Goal: Task Accomplishment & Management: Manage account settings

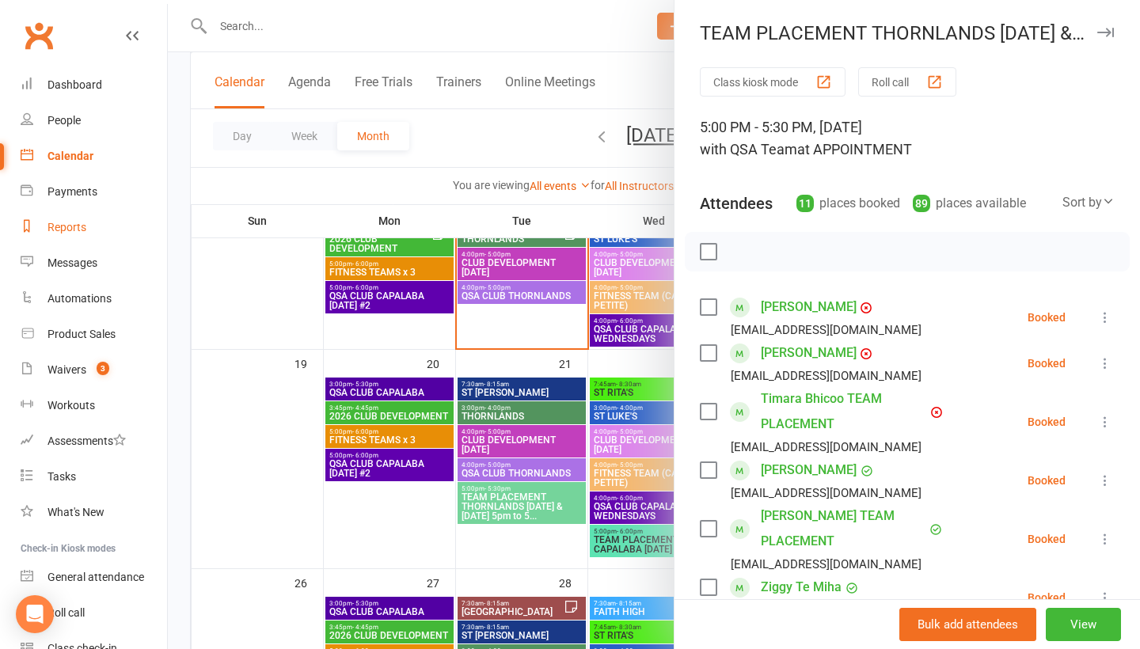
scroll to position [18, 0]
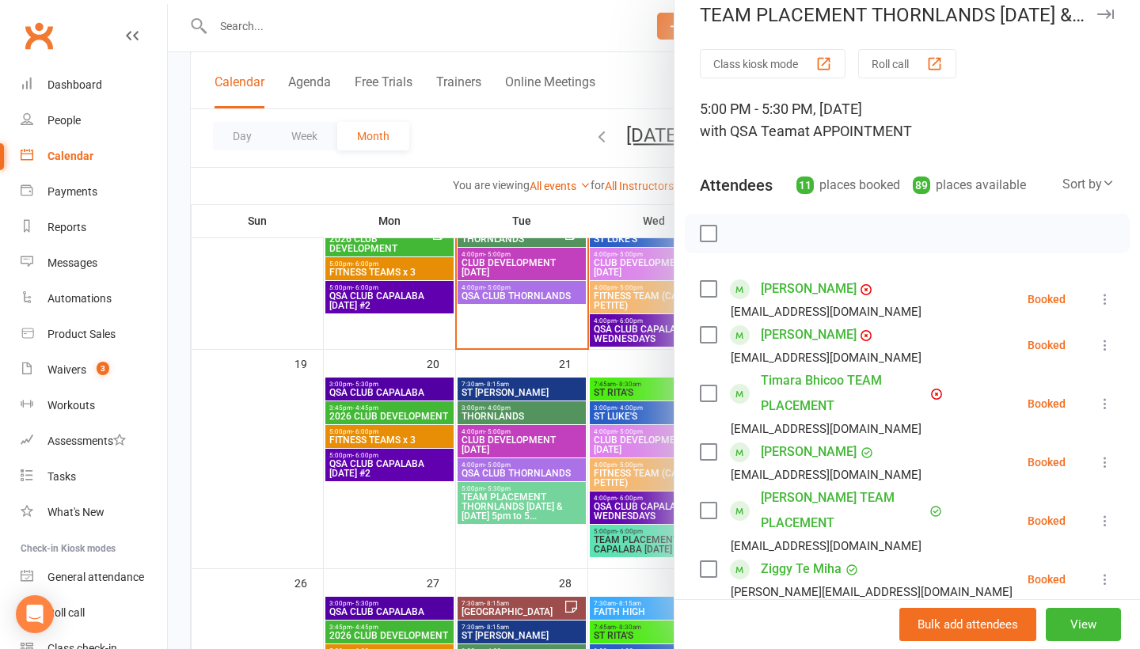
click at [352, 21] on div at bounding box center [654, 324] width 972 height 649
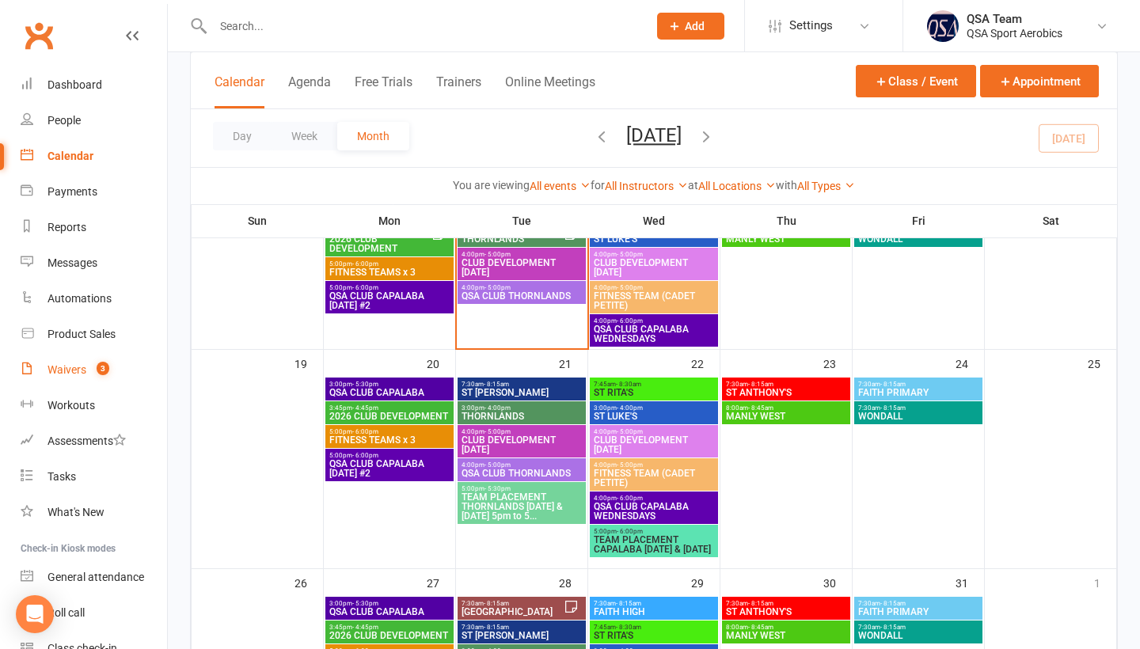
click at [70, 370] on div "Waivers" at bounding box center [66, 369] width 39 height 13
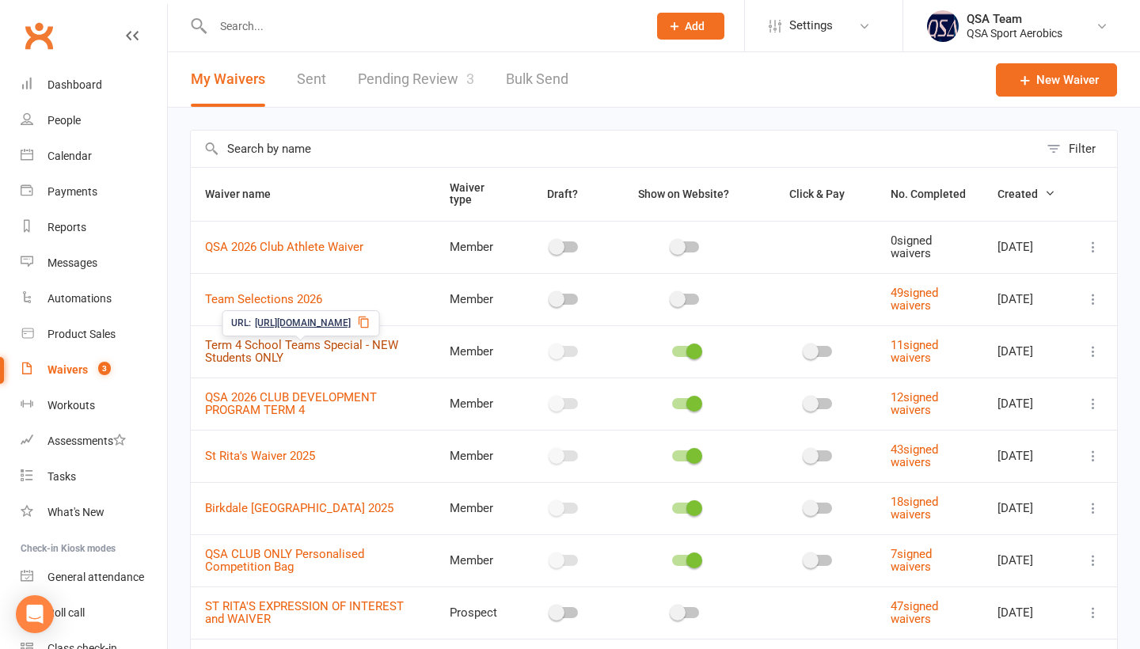
scroll to position [6, 0]
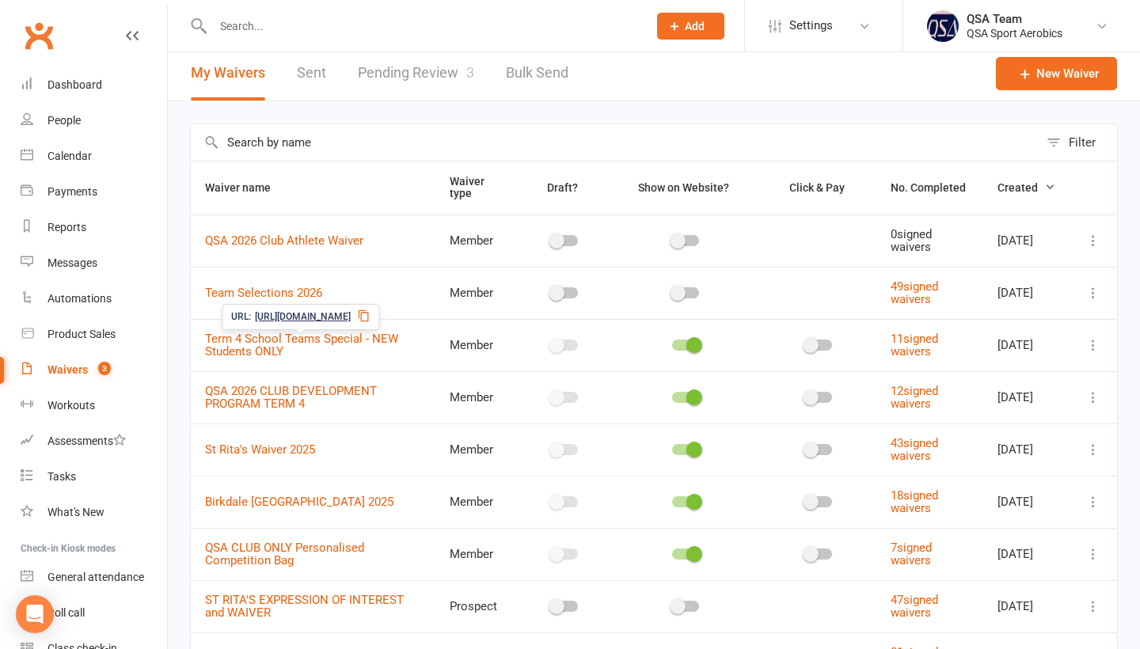
click at [427, 73] on link "Pending Review 3" at bounding box center [416, 73] width 116 height 55
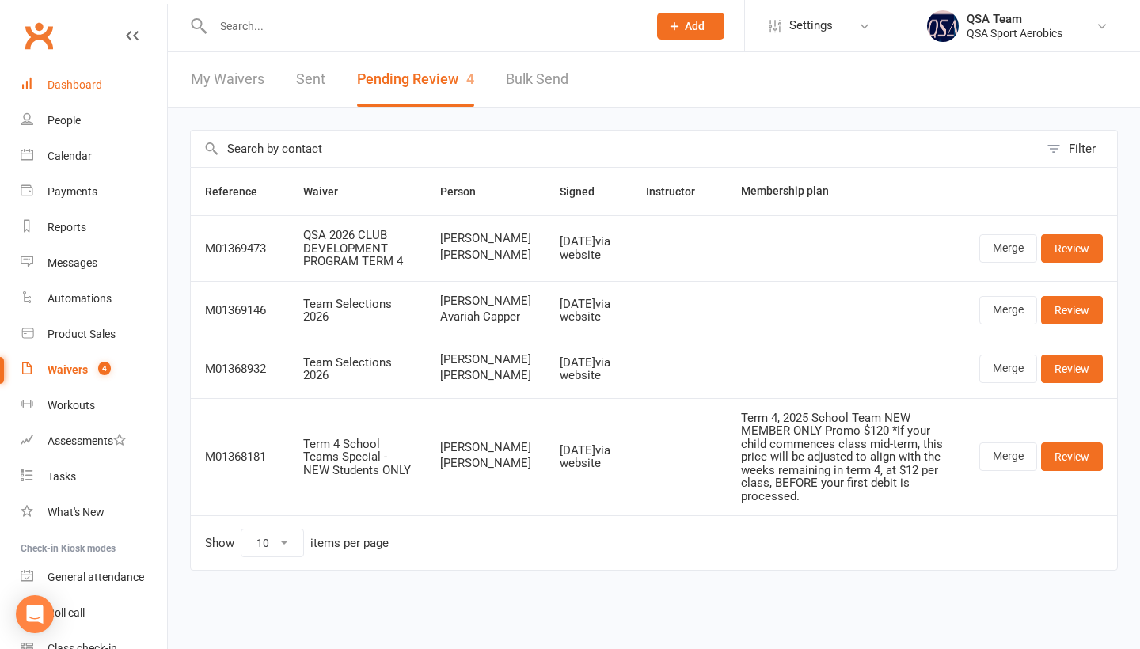
click at [98, 86] on div "Dashboard" at bounding box center [74, 84] width 55 height 13
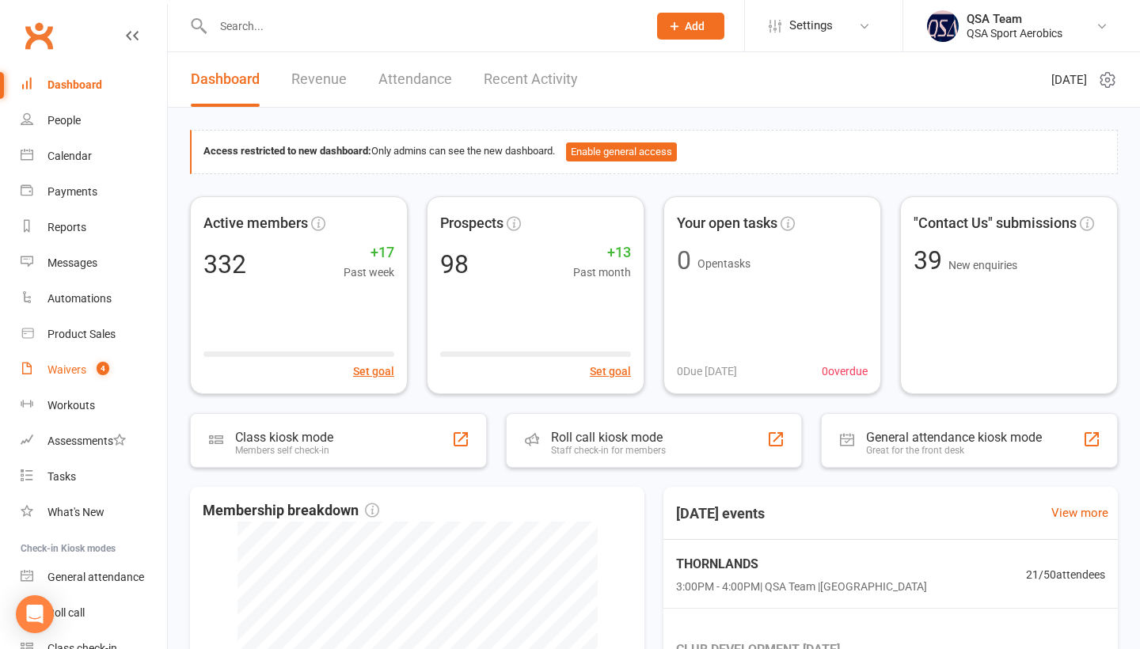
click at [70, 366] on div "Waivers" at bounding box center [66, 369] width 39 height 13
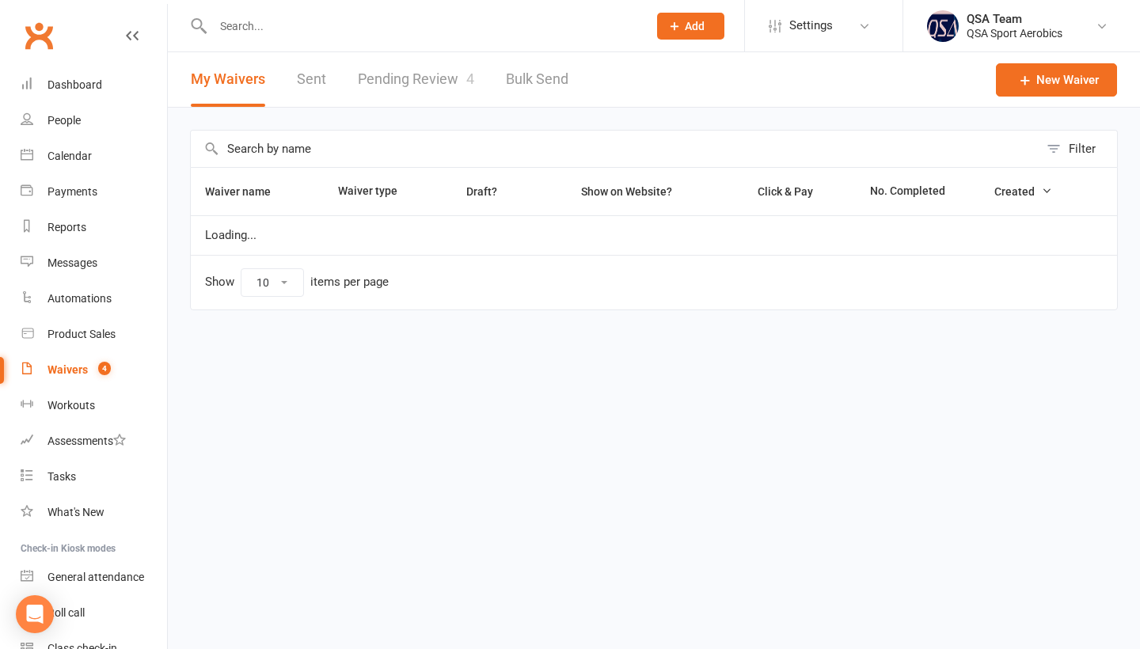
click at [432, 81] on link "Pending Review 4" at bounding box center [416, 79] width 116 height 55
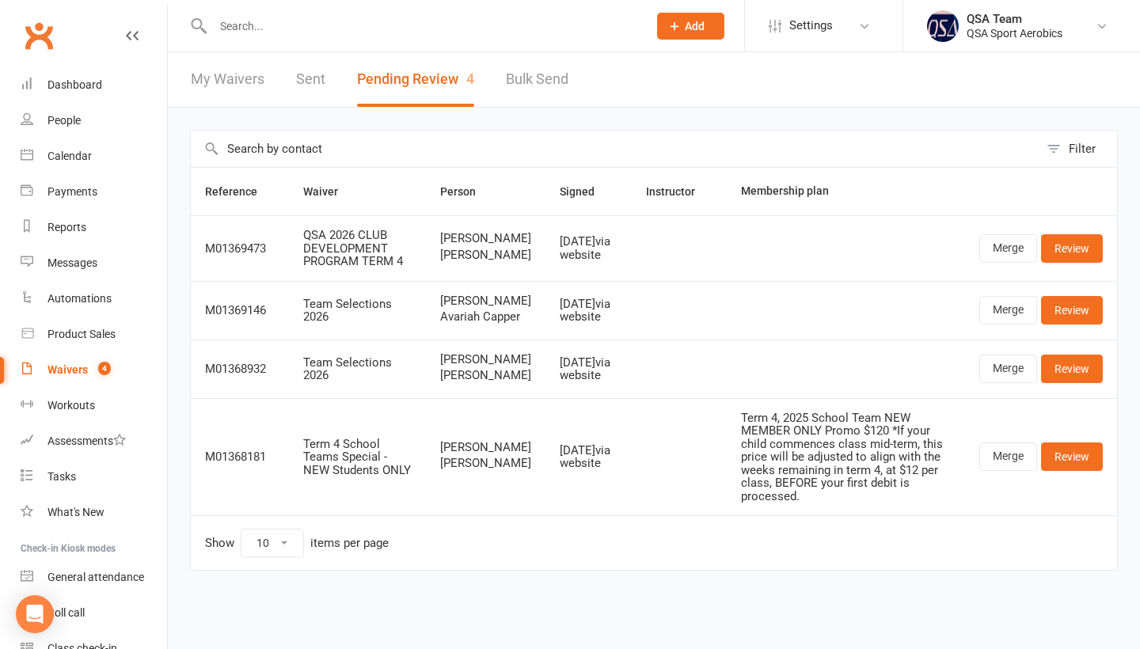
click at [299, 26] on input "text" at bounding box center [422, 26] width 428 height 22
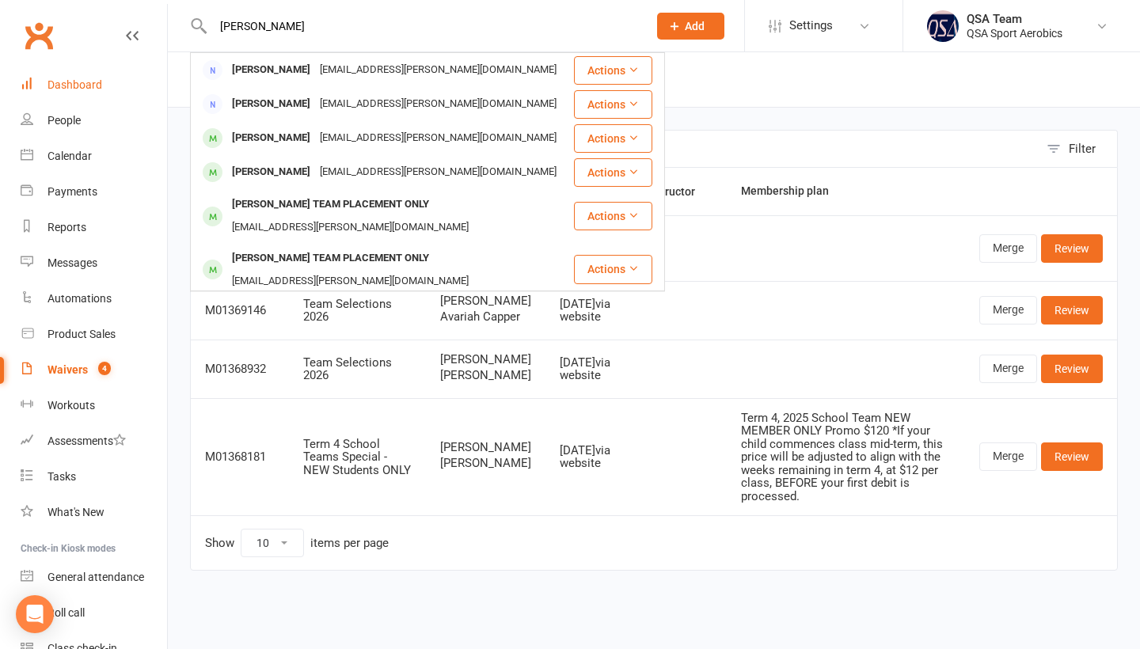
type input "[PERSON_NAME]"
click at [97, 85] on div "Dashboard" at bounding box center [74, 84] width 55 height 13
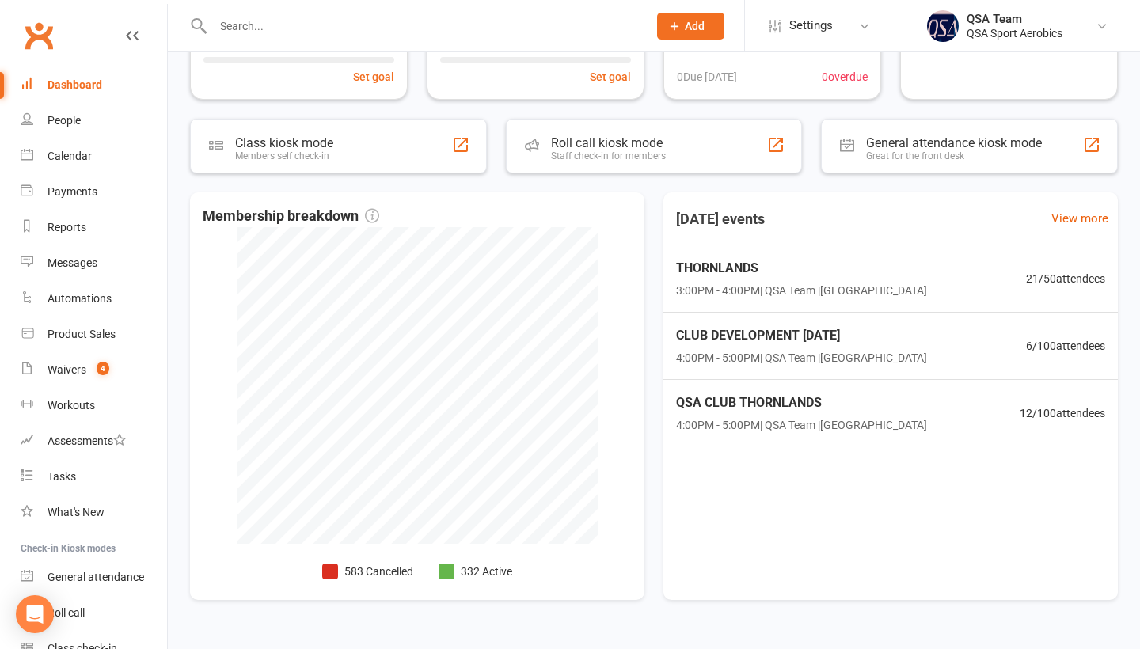
scroll to position [294, 0]
click at [289, 25] on input "text" at bounding box center [422, 26] width 428 height 22
paste input "[EMAIL_ADDRESS][DOMAIN_NAME]"
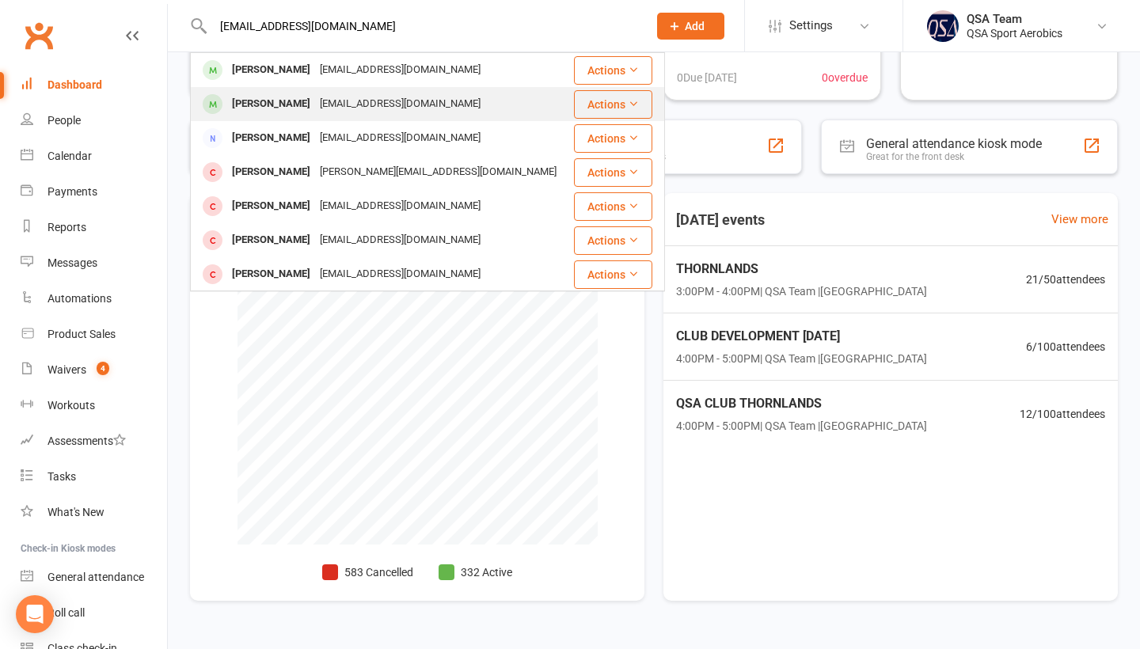
type input "[EMAIL_ADDRESS][DOMAIN_NAME]"
click at [286, 96] on div "[PERSON_NAME]" at bounding box center [271, 104] width 88 height 23
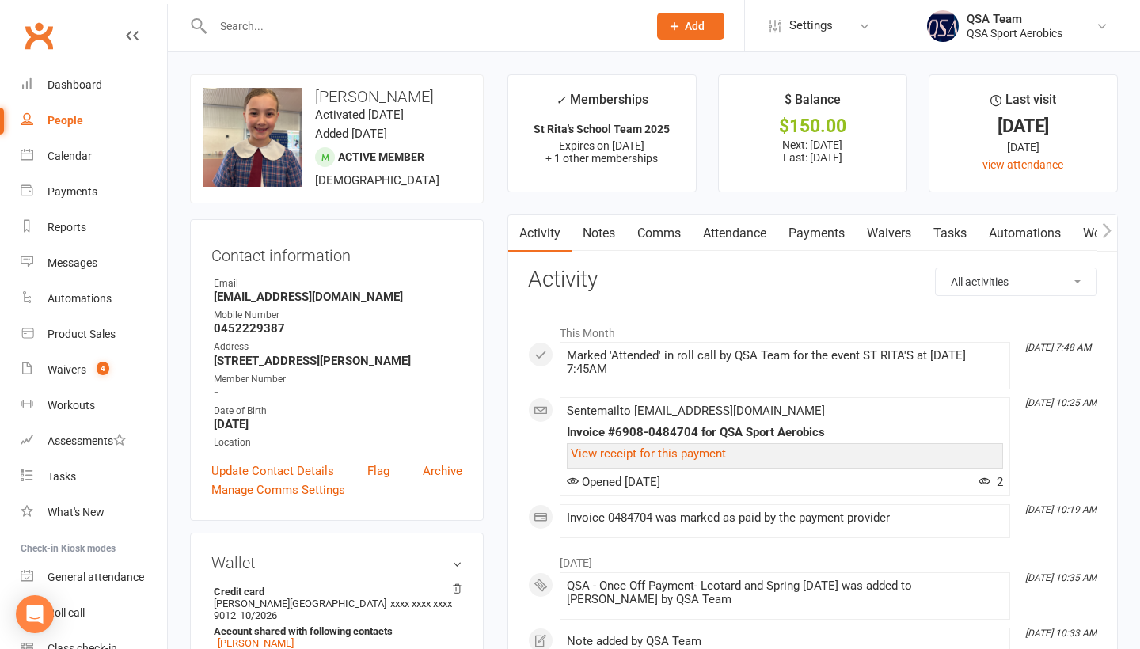
click at [833, 226] on link "Payments" at bounding box center [816, 233] width 78 height 36
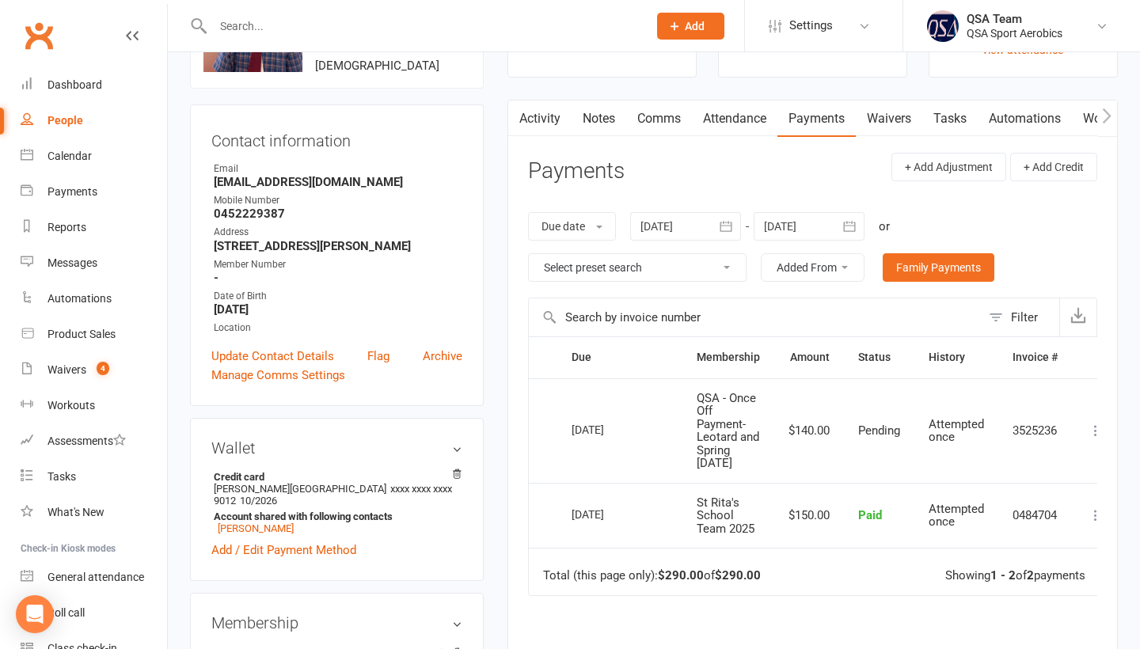
scroll to position [114, 0]
click at [339, 35] on input "text" at bounding box center [422, 26] width 428 height 22
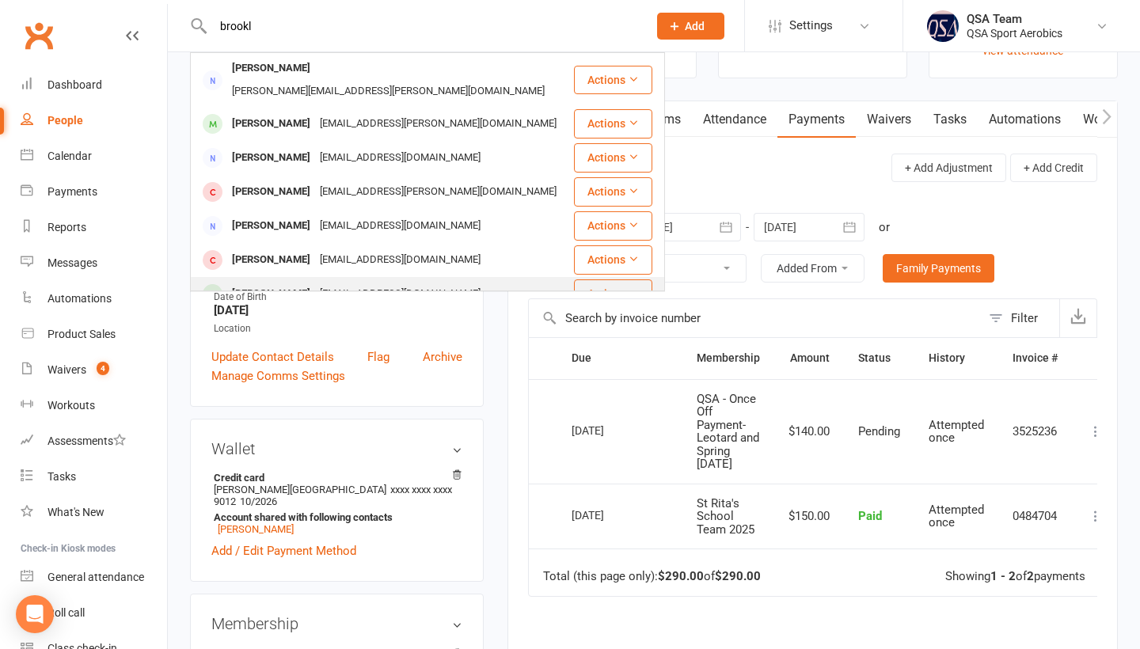
type input "brookl"
click at [351, 283] on div "[EMAIL_ADDRESS][DOMAIN_NAME]" at bounding box center [400, 294] width 170 height 23
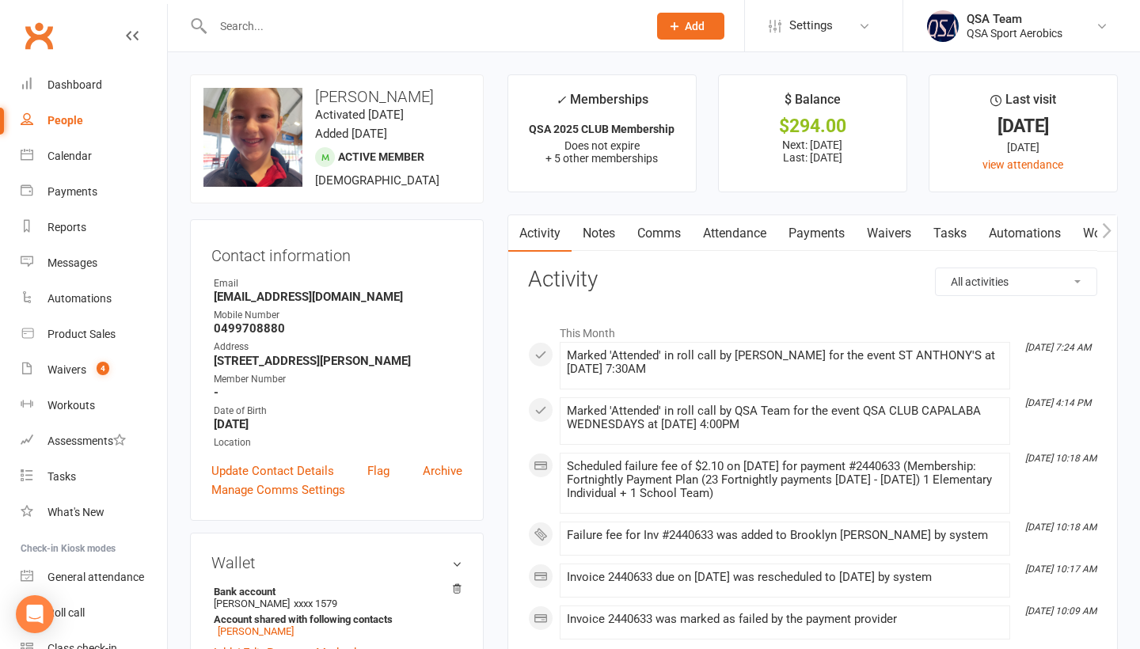
click at [822, 232] on link "Payments" at bounding box center [816, 233] width 78 height 36
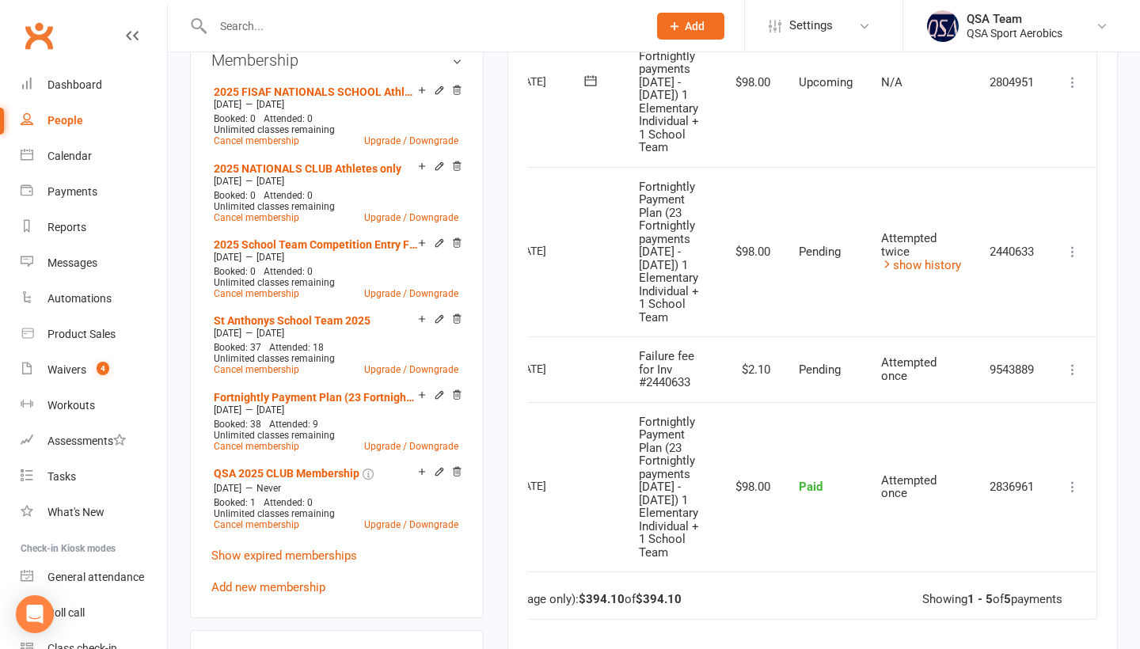
scroll to position [0, 82]
click at [1069, 378] on icon at bounding box center [1072, 370] width 16 height 16
click at [979, 523] on td "2836961" at bounding box center [1012, 487] width 74 height 170
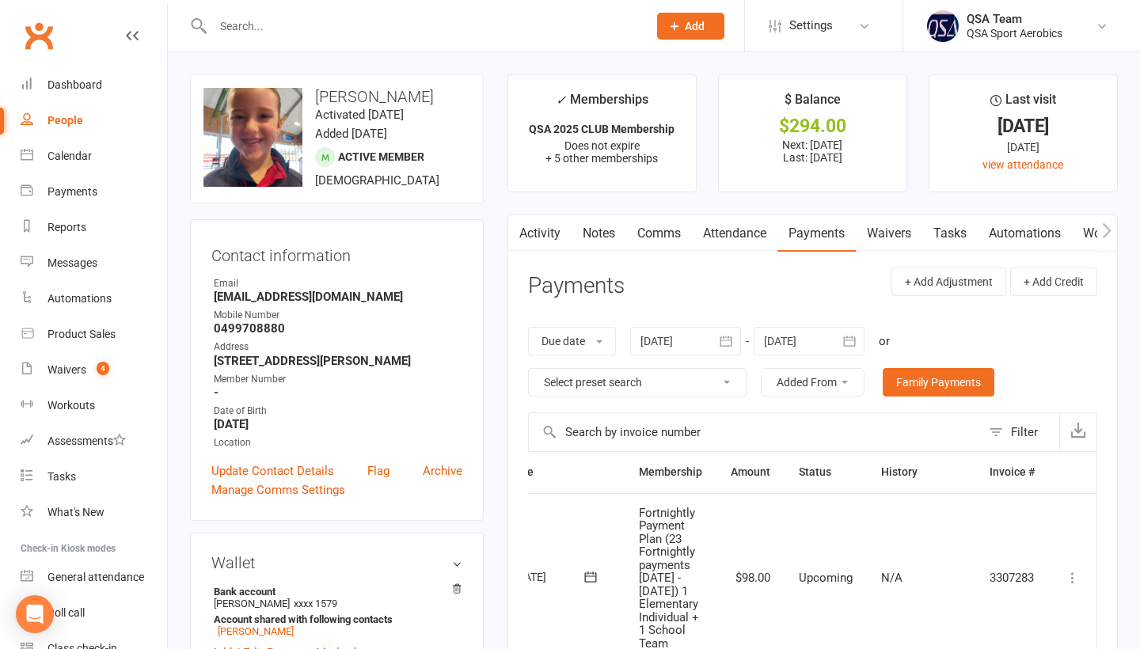
scroll to position [0, 0]
click at [81, 74] on link "Dashboard" at bounding box center [94, 85] width 146 height 36
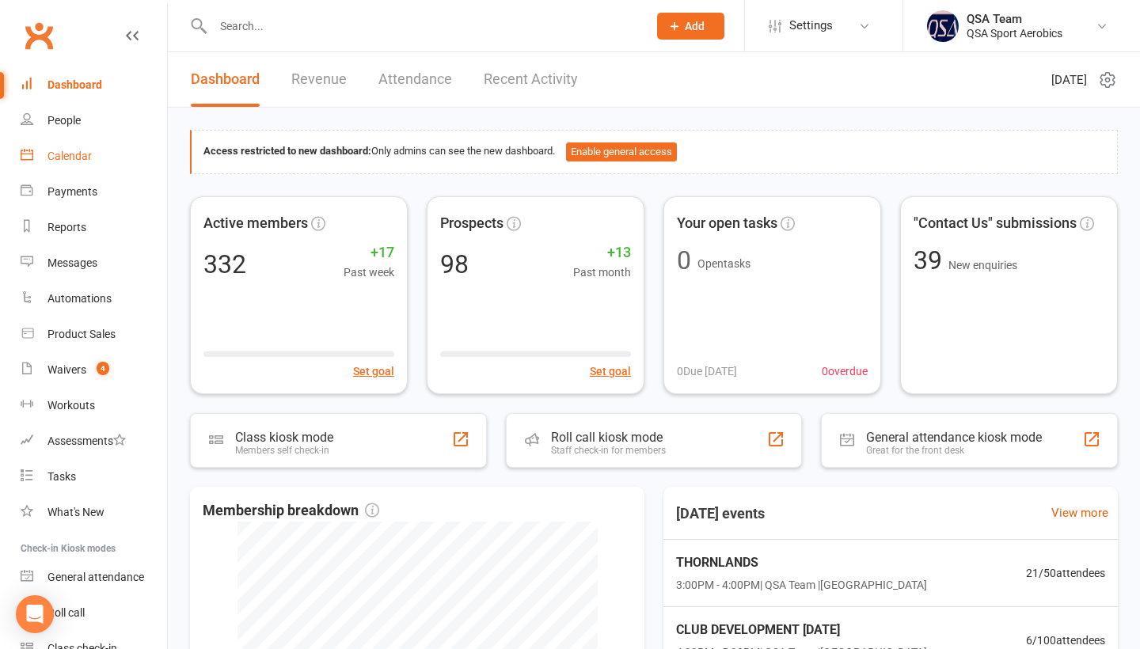
click at [66, 154] on div "Calendar" at bounding box center [69, 156] width 44 height 13
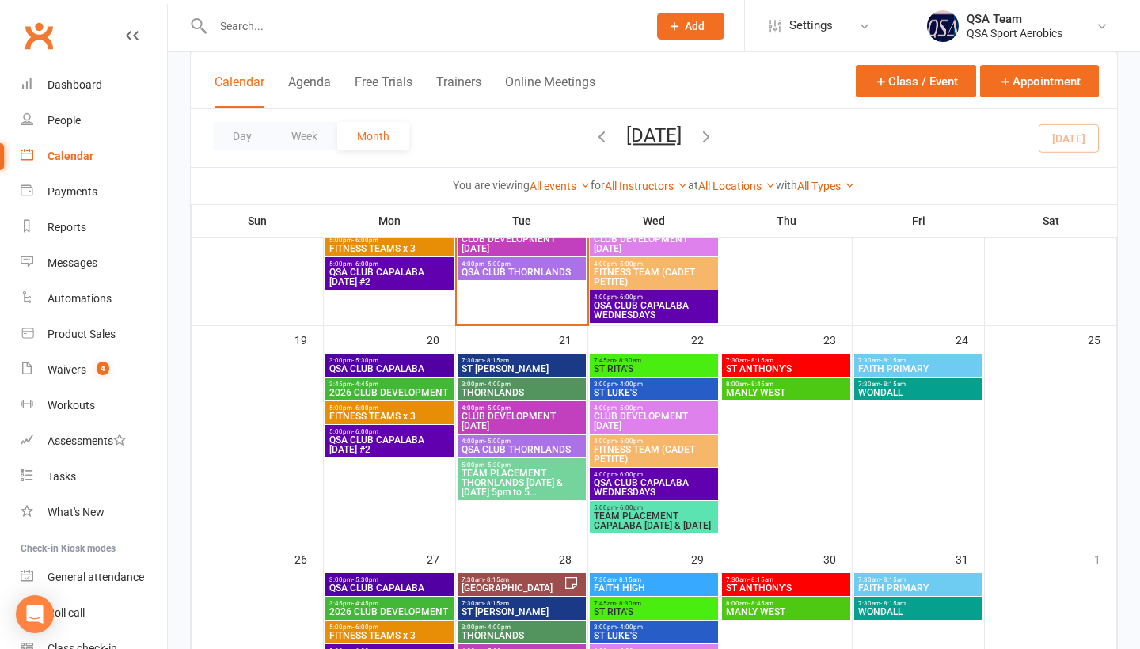
scroll to position [477, 0]
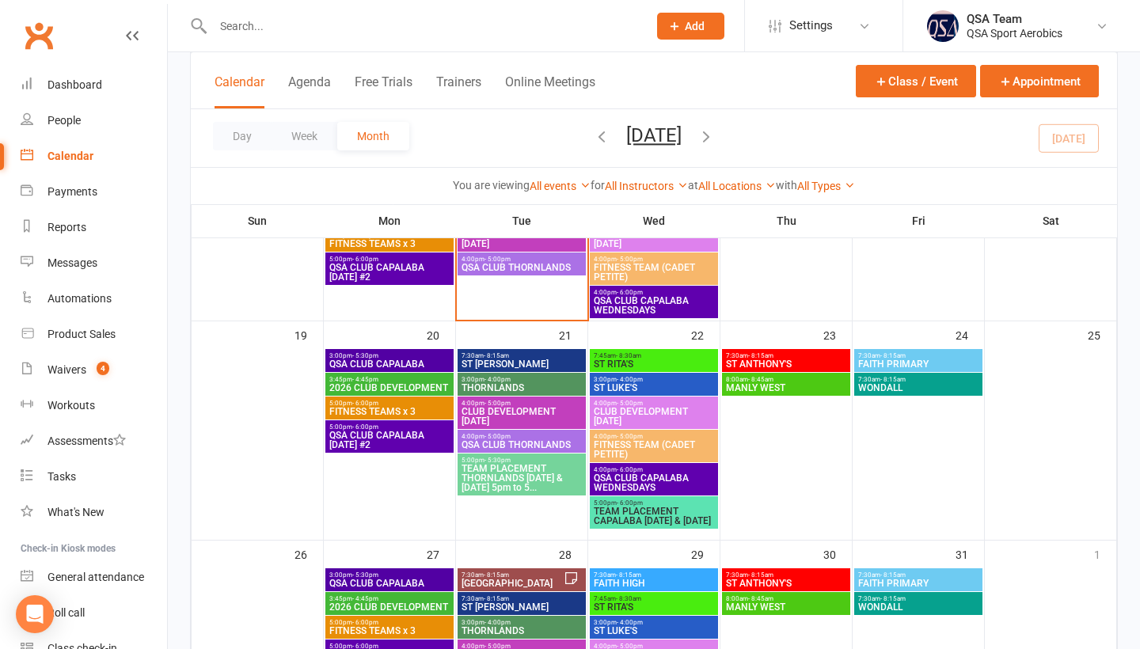
click at [525, 484] on span "TEAM PLACEMENT THORNLANDS [DATE] & [DATE] 5pm to 5..." at bounding box center [522, 478] width 122 height 28
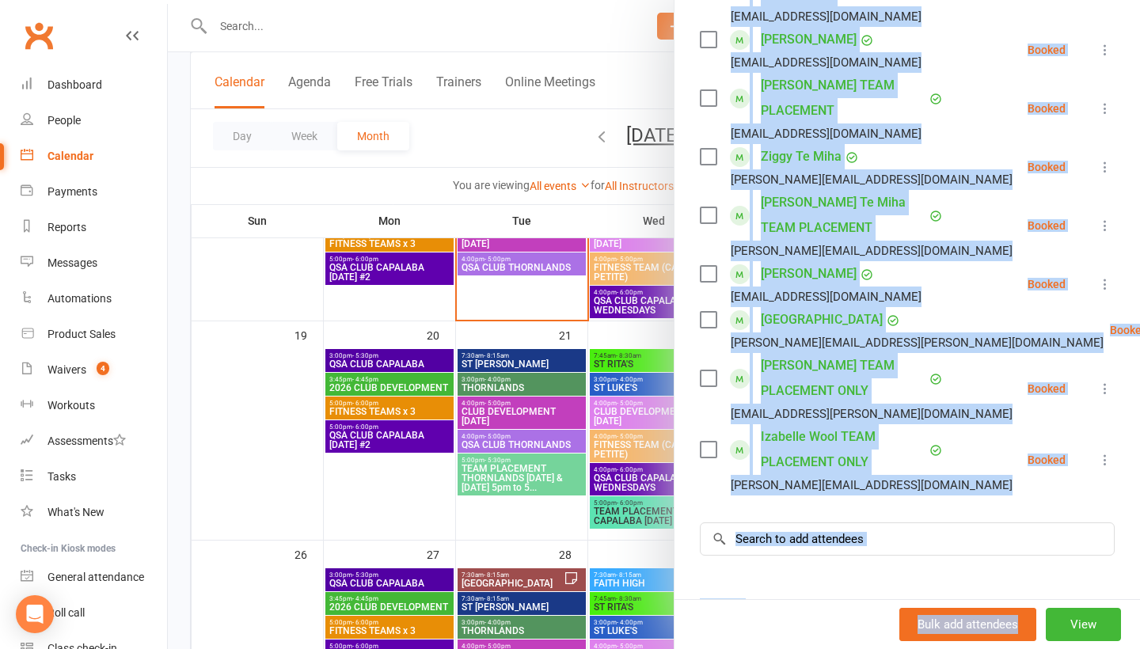
scroll to position [473, 0]
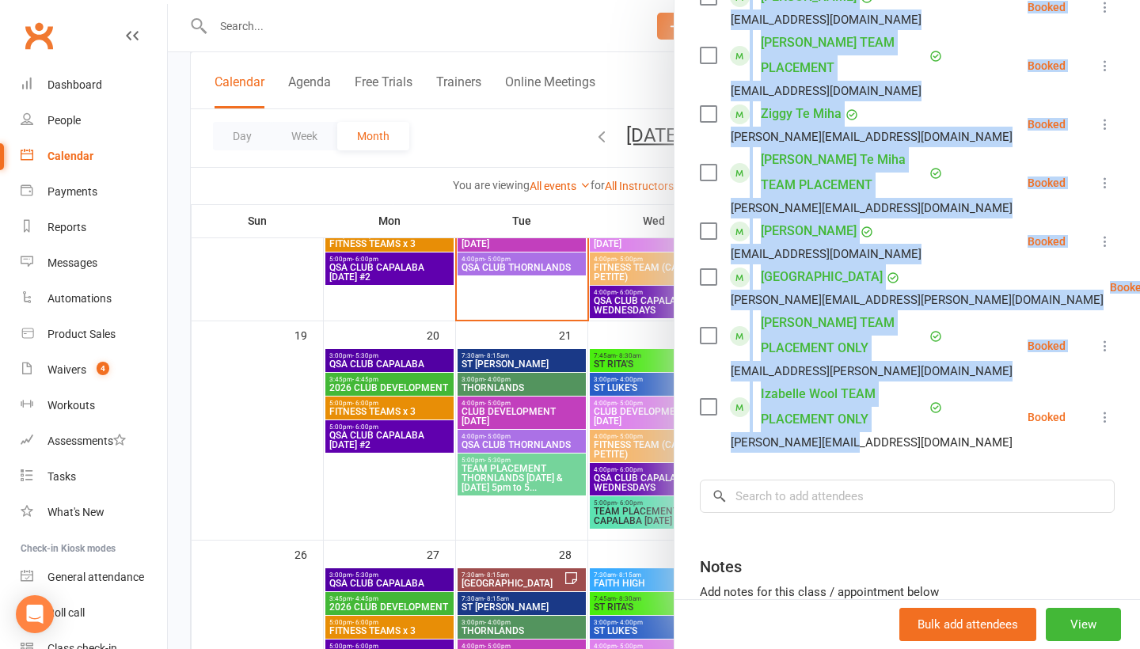
drag, startPoint x: 772, startPoint y: 282, endPoint x: 873, endPoint y: 444, distance: 191.3
click at [873, 444] on div "Class kiosk mode Roll call 5:00 PM - 5:30 PM, [DATE] with QSA Team at APPOINTME…" at bounding box center [906, 165] width 465 height 1143
copy ul "[PERSON_NAME] [EMAIL_ADDRESS][DOMAIN_NAME] Booked More info Remove Check in Mar…"
click at [867, 438] on div "[PERSON_NAME][EMAIL_ADDRESS][DOMAIN_NAME]" at bounding box center [859, 442] width 319 height 21
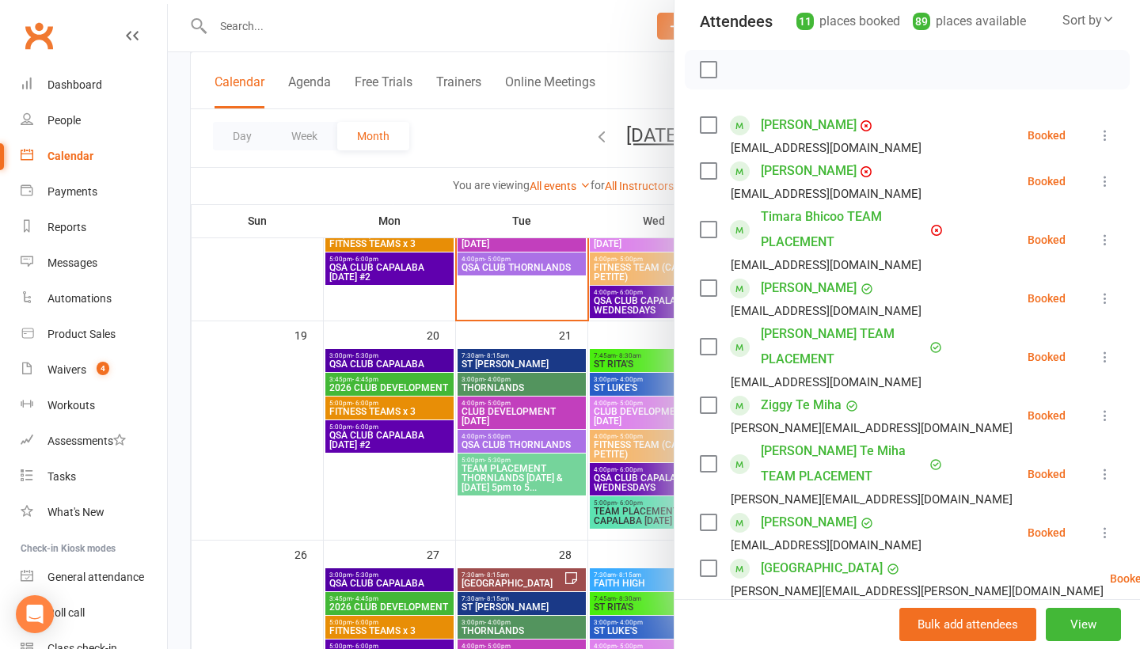
scroll to position [184, 0]
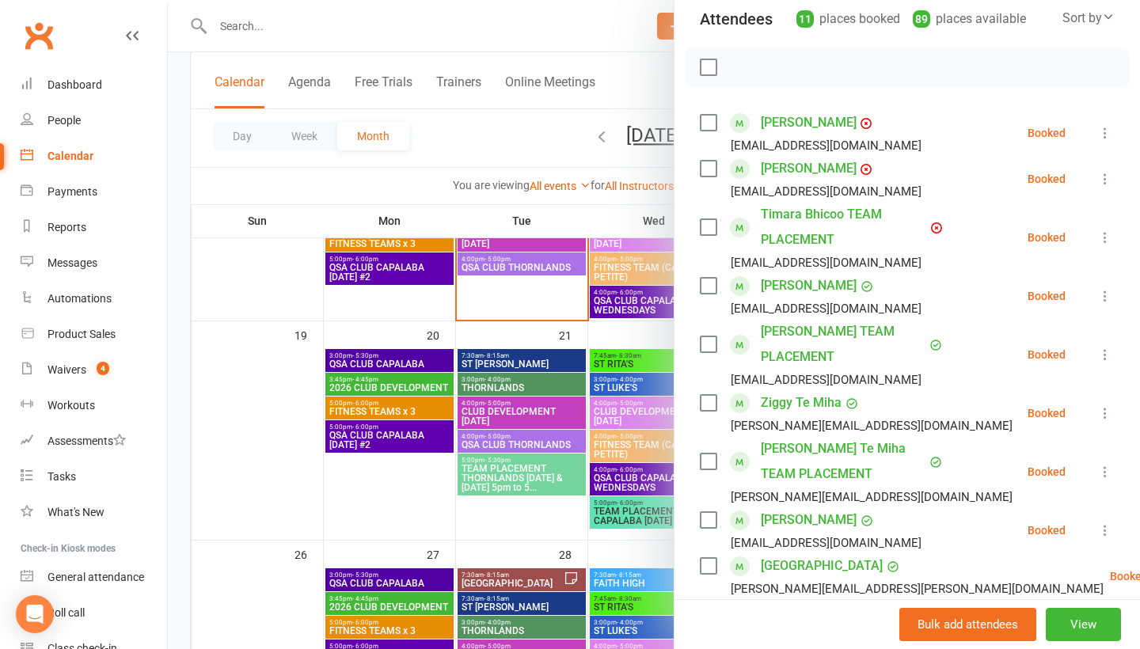
click at [418, 523] on div at bounding box center [654, 324] width 972 height 649
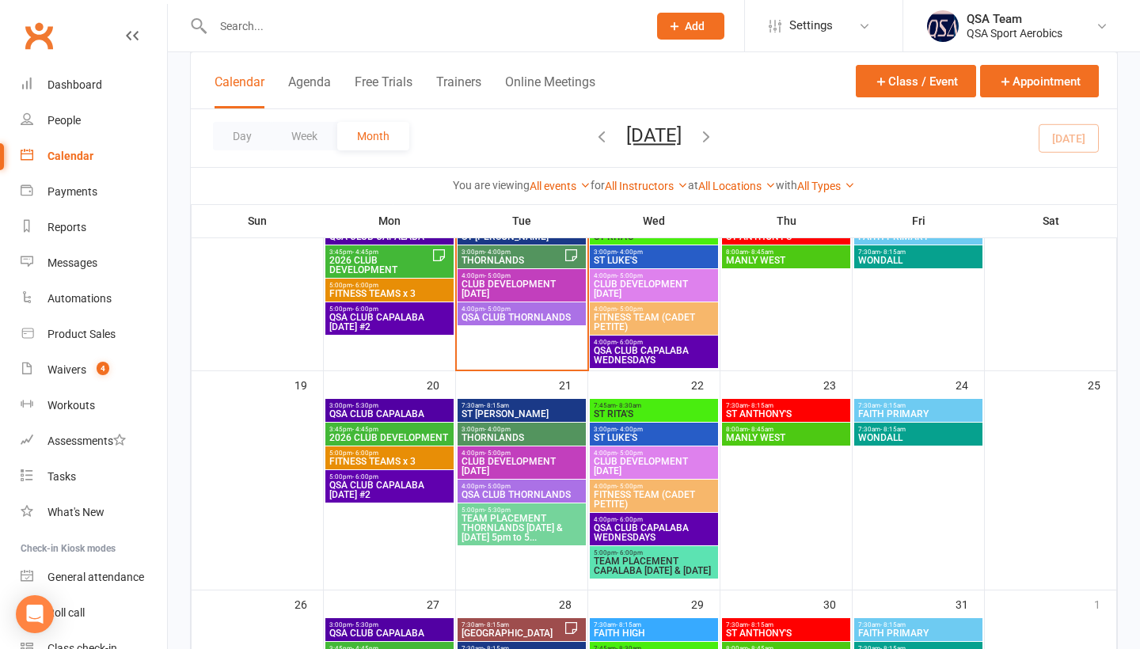
scroll to position [427, 0]
click at [674, 575] on span "TEAM PLACEMENT CAPALABA [DATE] & [DATE]" at bounding box center [654, 565] width 122 height 19
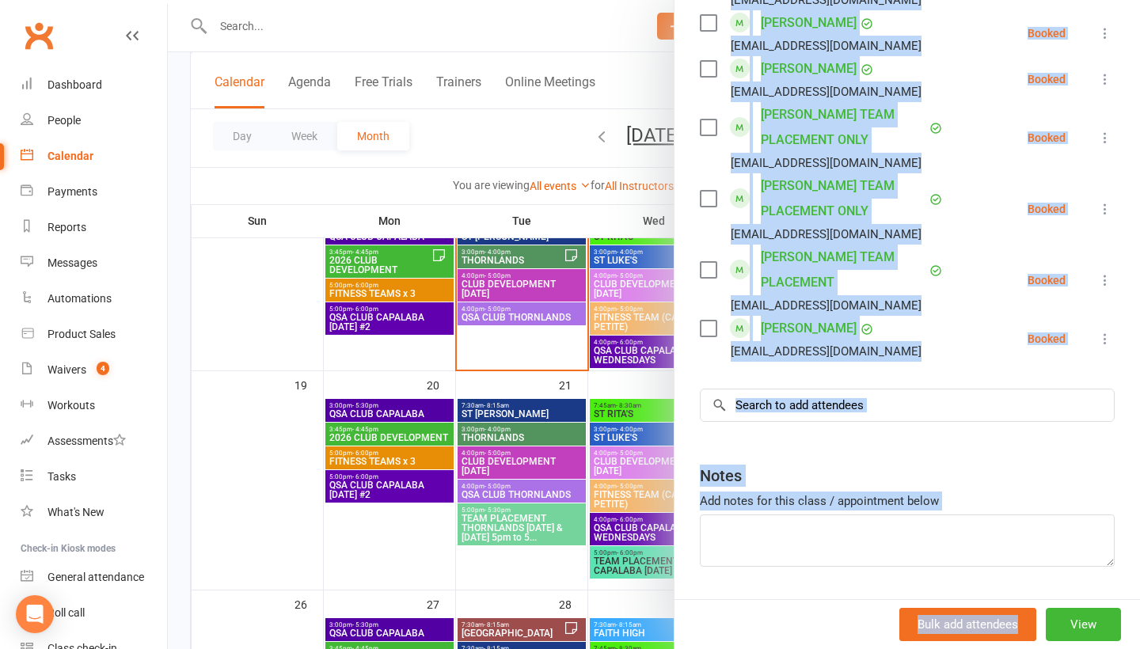
drag, startPoint x: 771, startPoint y: 287, endPoint x: 886, endPoint y: 648, distance: 379.5
click at [886, 648] on div "TEAM PLACEMENT CAPALABA [DATE] & [DATE] Class kiosk mode Roll call 5:00 PM - 6:…" at bounding box center [907, 324] width 466 height 649
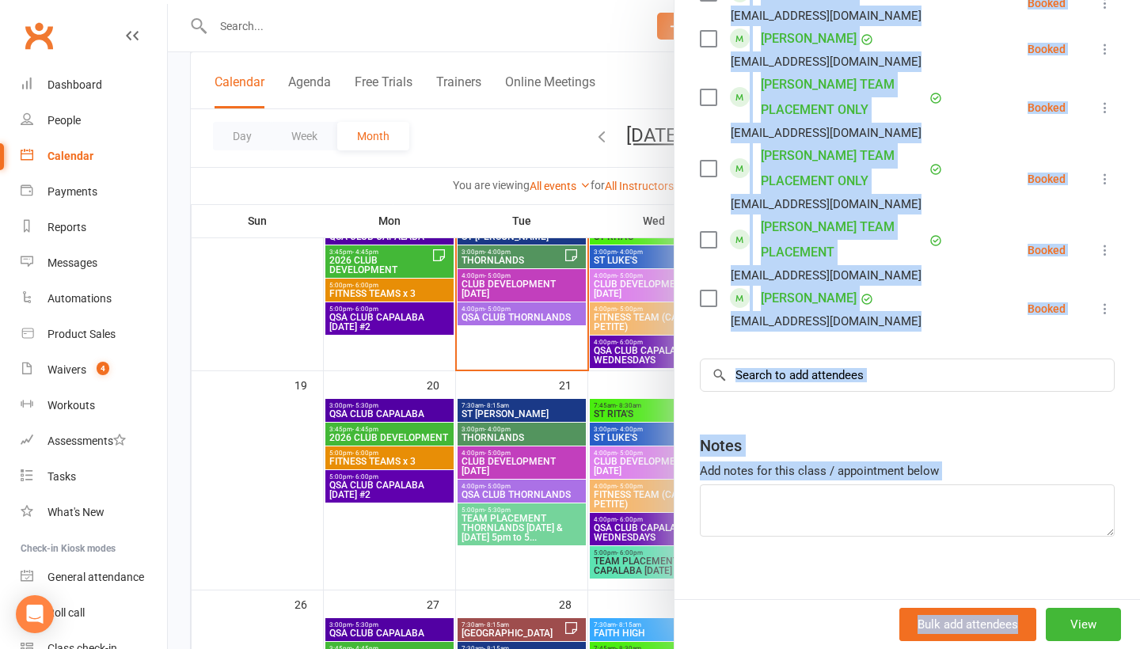
copy div "[PERSON_NAME] [EMAIL_ADDRESS][DOMAIN_NAME] Booked More info Remove Check in Mar…"
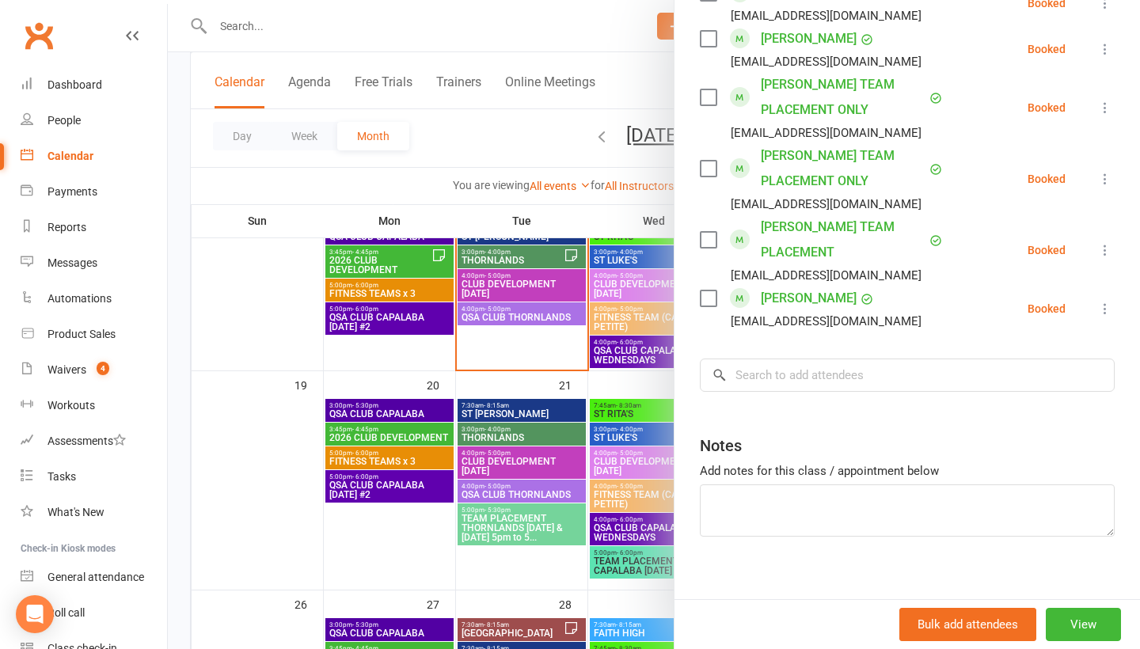
click at [992, 456] on div "Notes" at bounding box center [907, 442] width 415 height 39
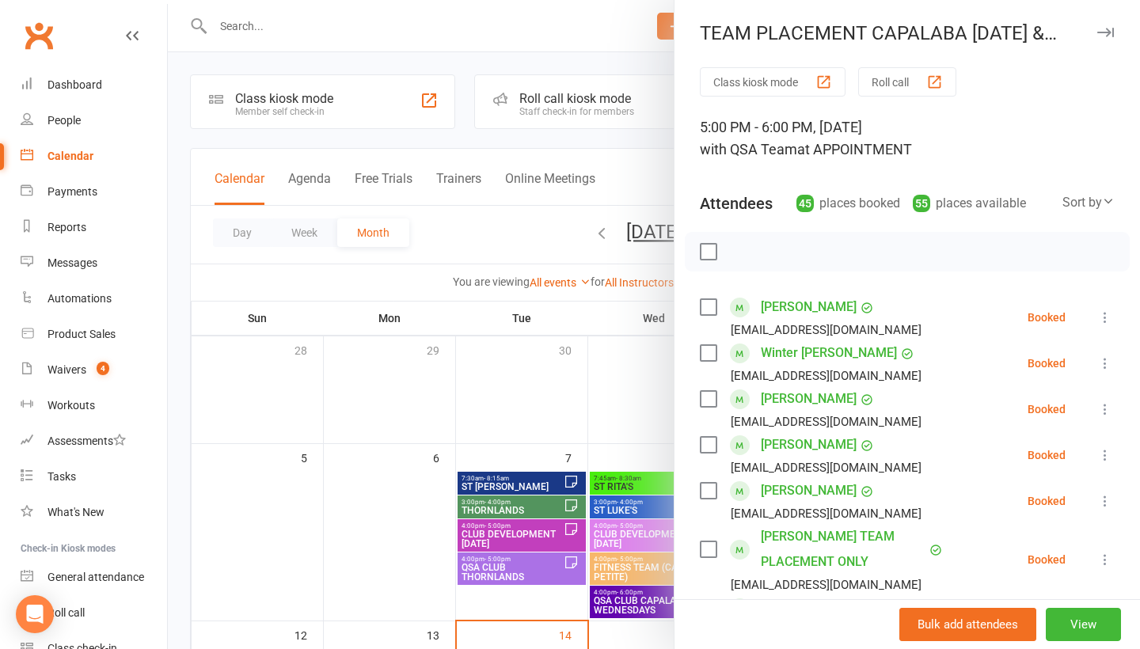
scroll to position [0, 0]
click at [244, 22] on div at bounding box center [654, 324] width 972 height 649
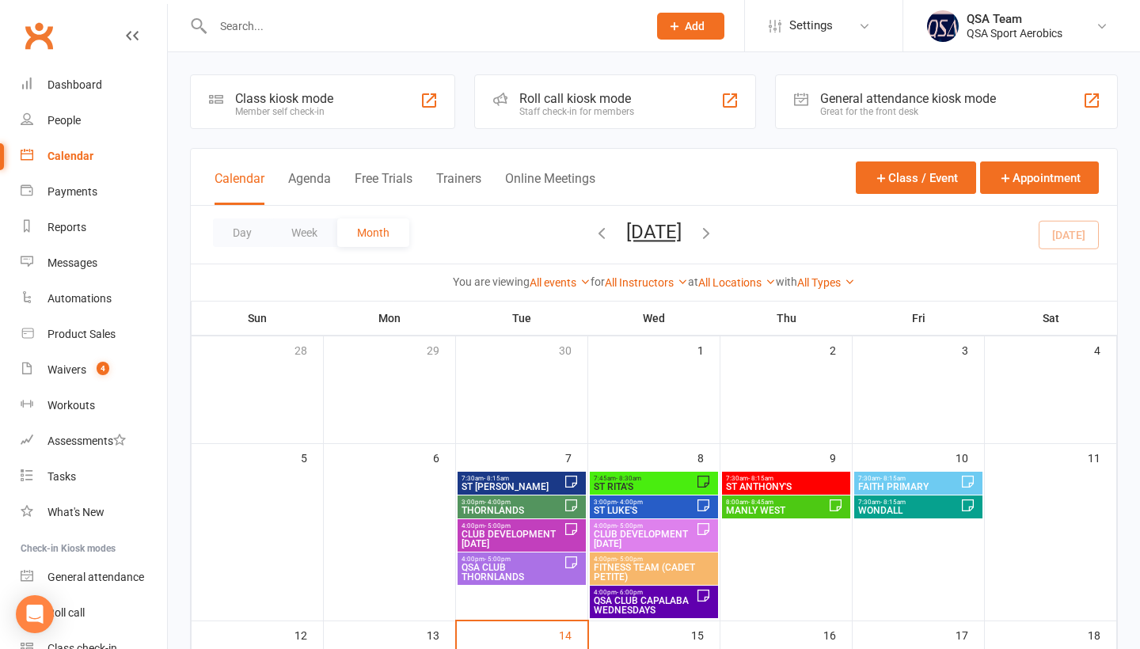
click at [245, 23] on input "text" at bounding box center [422, 26] width 428 height 22
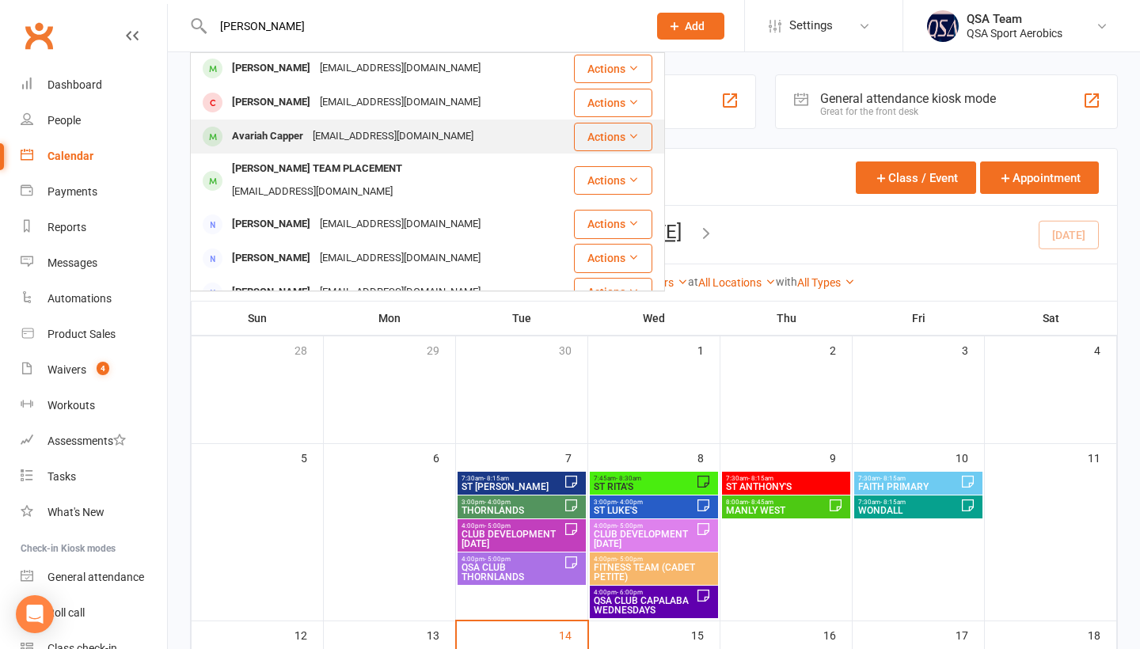
scroll to position [443, 0]
type input "[PERSON_NAME]"
click at [335, 131] on div "[EMAIL_ADDRESS][DOMAIN_NAME]" at bounding box center [393, 137] width 170 height 23
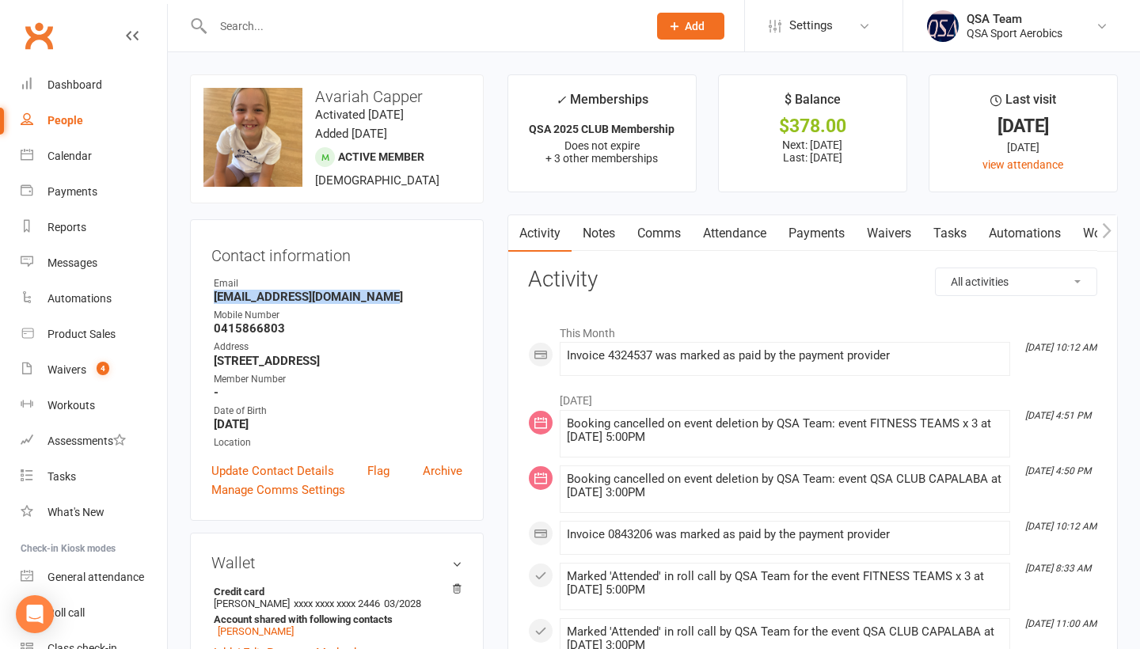
drag, startPoint x: 212, startPoint y: 298, endPoint x: 412, endPoint y: 298, distance: 200.2
click at [413, 298] on li "Email [EMAIL_ADDRESS][DOMAIN_NAME]" at bounding box center [336, 290] width 251 height 28
copy strong "[EMAIL_ADDRESS][DOMAIN_NAME]"
click at [344, 23] on input "text" at bounding box center [422, 26] width 428 height 22
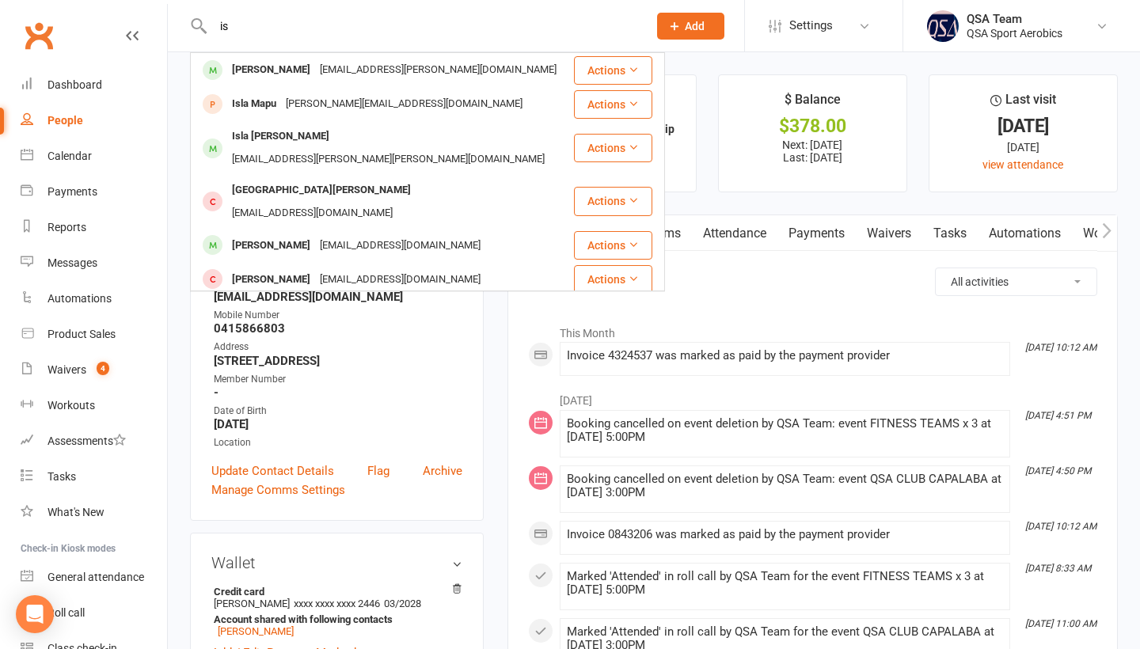
type input "i"
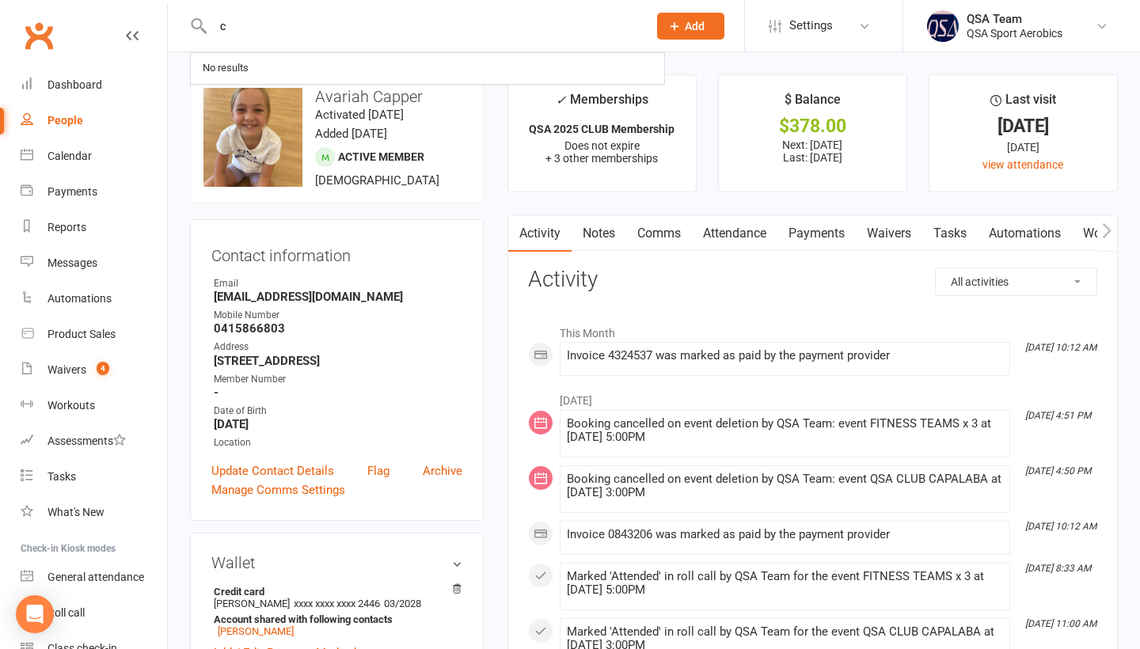
type input "co"
